Goal: Navigation & Orientation: Find specific page/section

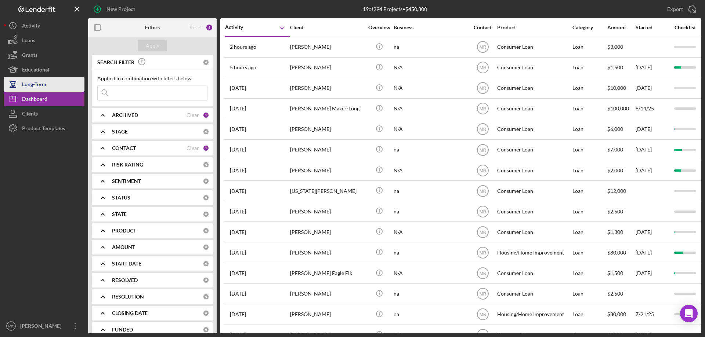
click at [34, 82] on div "Long-Term" at bounding box center [34, 85] width 24 height 17
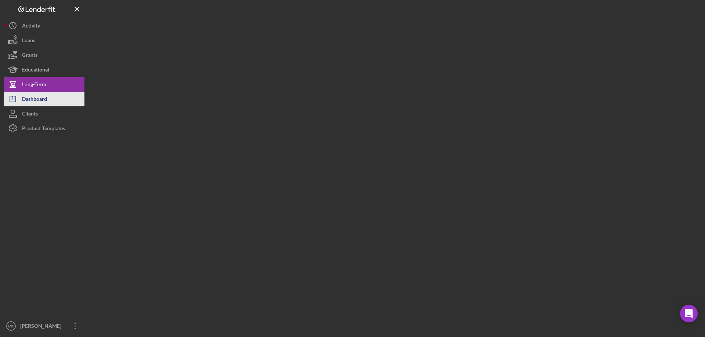
click at [30, 100] on div "Dashboard" at bounding box center [34, 100] width 25 height 17
